Goal: Find specific page/section: Find specific page/section

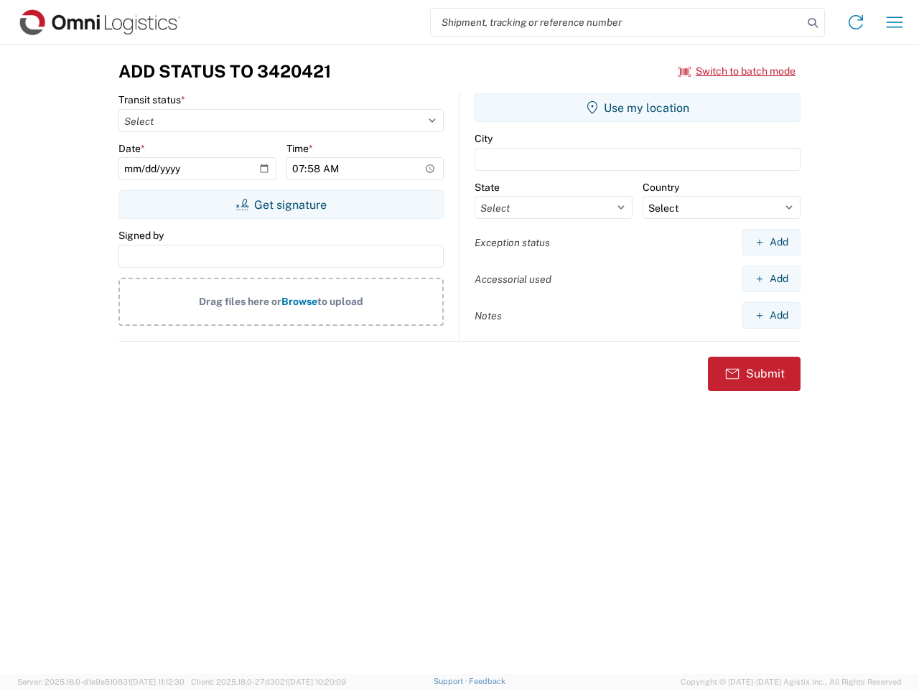
click at [617, 22] on input "search" at bounding box center [617, 22] width 372 height 27
click at [813, 23] on icon at bounding box center [813, 23] width 20 height 20
click at [856, 22] on icon at bounding box center [855, 22] width 23 height 23
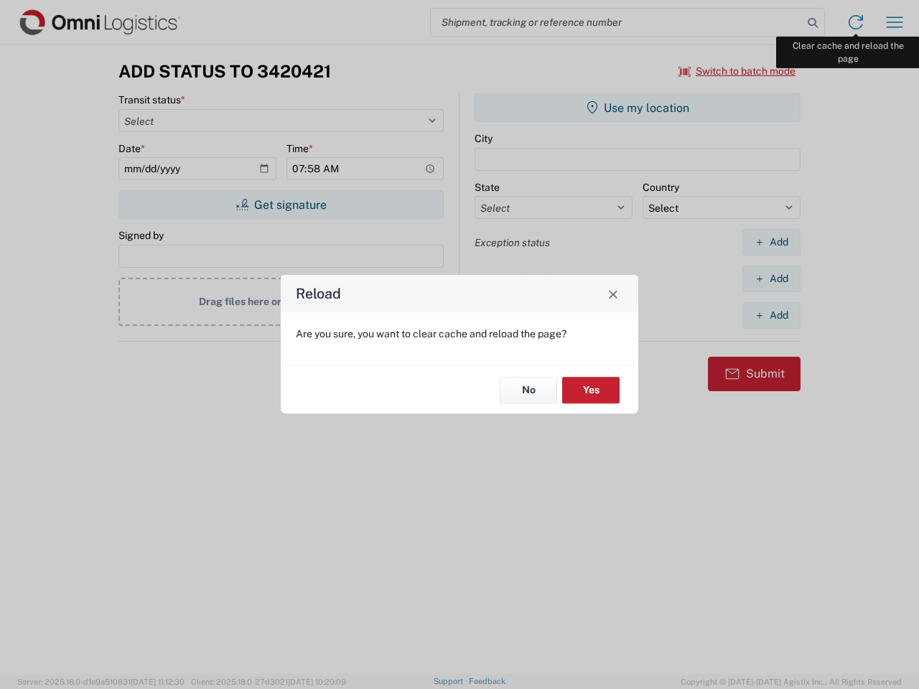
click at [894, 22] on div "Reload Are you sure, you want to clear cache and reload the page? No Yes" at bounding box center [459, 344] width 919 height 689
click at [737, 71] on div "Reload Are you sure, you want to clear cache and reload the page? No Yes" at bounding box center [459, 344] width 919 height 689
click at [281, 205] on div "Reload Are you sure, you want to clear cache and reload the page? No Yes" at bounding box center [459, 344] width 919 height 689
click at [637, 108] on div "Reload Are you sure, you want to clear cache and reload the page? No Yes" at bounding box center [459, 344] width 919 height 689
click at [771, 242] on div "Reload Are you sure, you want to clear cache and reload the page? No Yes" at bounding box center [459, 344] width 919 height 689
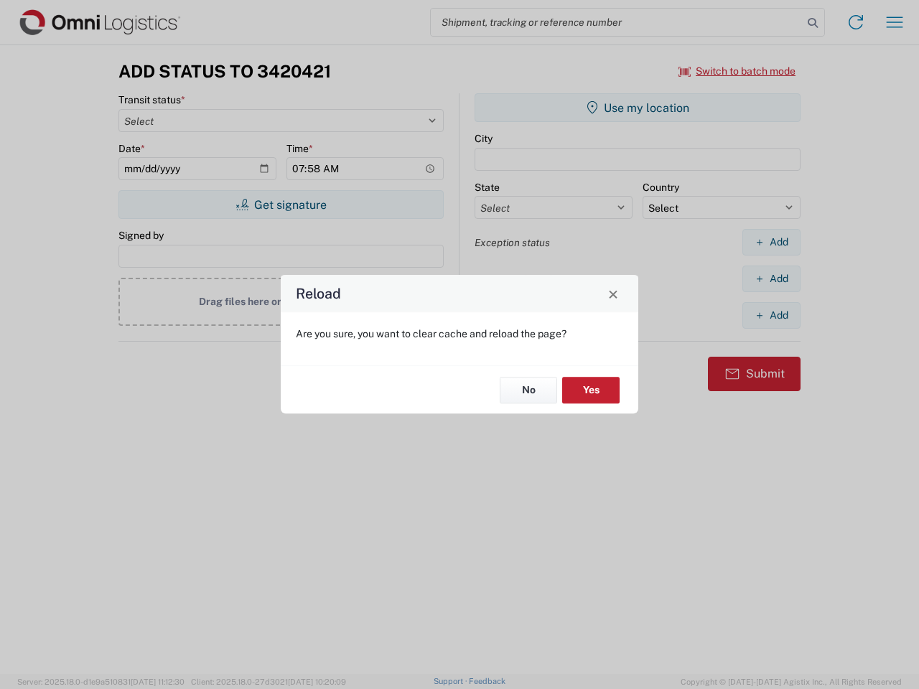
click at [771, 279] on div "Reload Are you sure, you want to clear cache and reload the page? No Yes" at bounding box center [459, 344] width 919 height 689
click at [771, 315] on div "Reload Are you sure, you want to clear cache and reload the page? No Yes" at bounding box center [459, 344] width 919 height 689
